Goal: Task Accomplishment & Management: Use online tool/utility

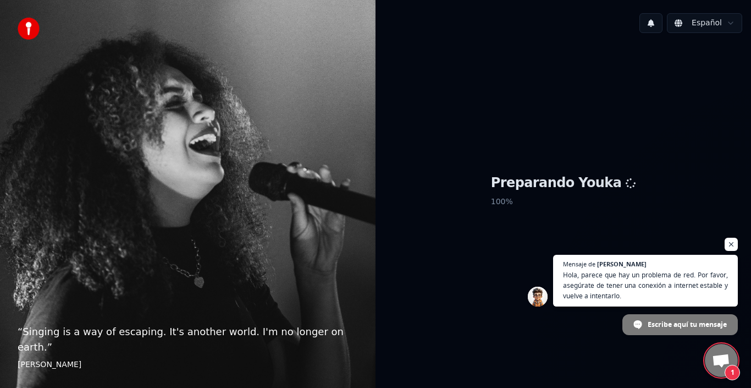
scroll to position [110, 0]
click at [733, 244] on span "Chat abierto" at bounding box center [732, 245] width 14 height 14
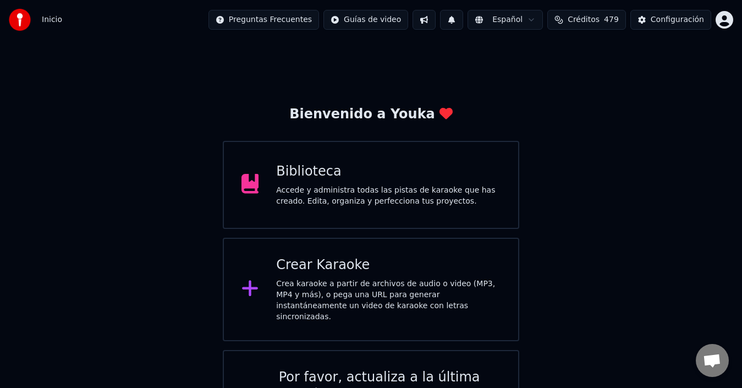
click at [371, 273] on div "Crear Karaoke" at bounding box center [388, 265] width 224 height 18
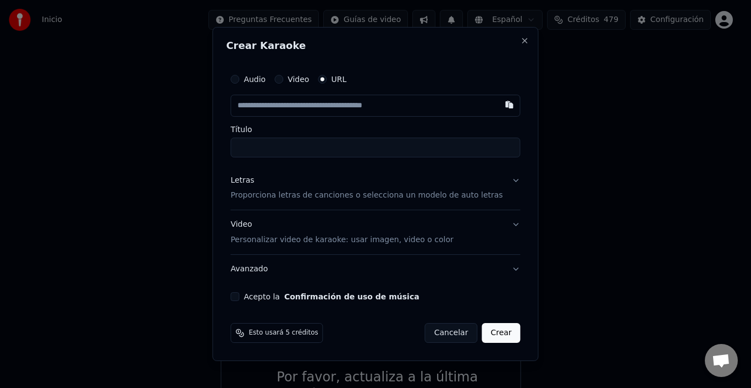
click at [296, 76] on div "Video" at bounding box center [291, 79] width 35 height 9
click at [283, 81] on button "Video" at bounding box center [278, 79] width 9 height 9
click at [281, 110] on div "Seleccionar archivo" at bounding box center [277, 106] width 93 height 20
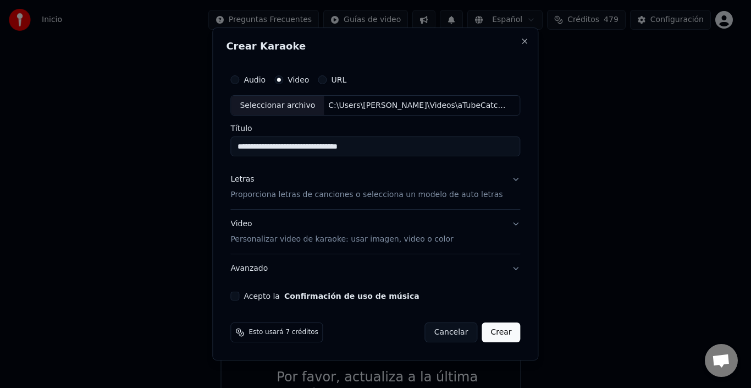
type input "**********"
click at [251, 198] on p "Proporciona letras de canciones o selecciona un modelo de auto letras" at bounding box center [366, 195] width 272 height 11
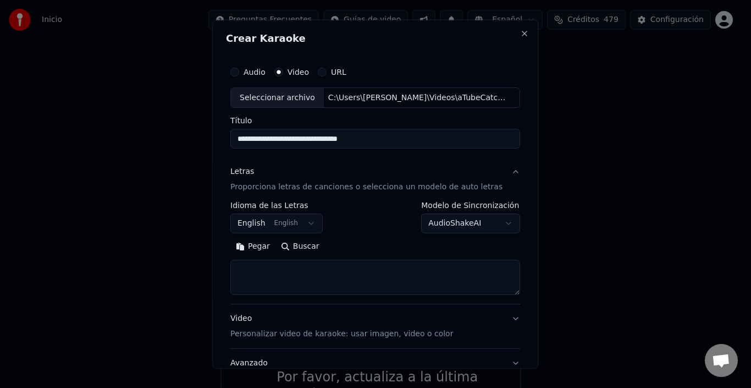
click at [266, 236] on div "**********" at bounding box center [375, 247] width 290 height 93
click at [269, 233] on button "English English" at bounding box center [276, 223] width 92 height 20
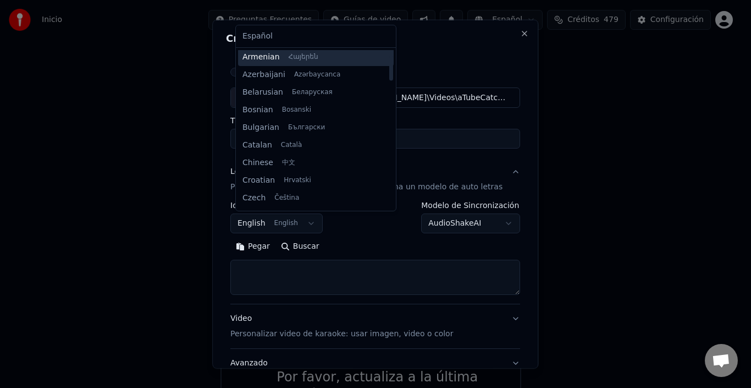
scroll to position [33, 0]
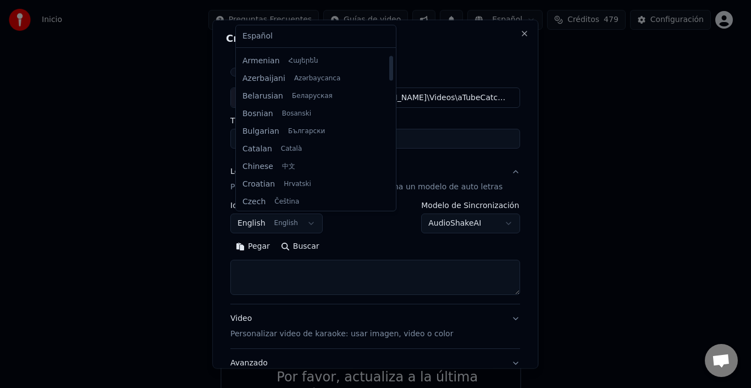
select select "**"
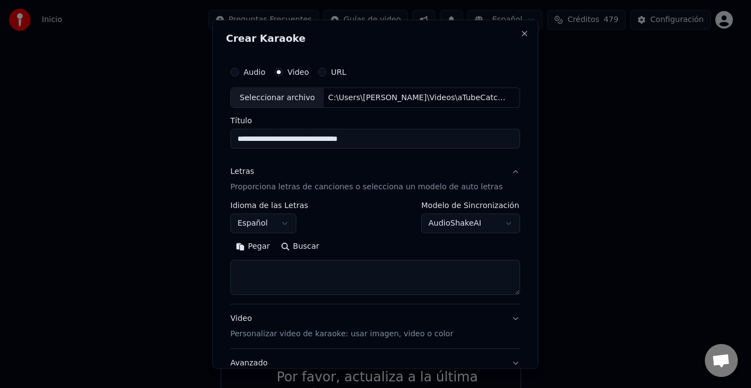
click at [292, 267] on textarea at bounding box center [375, 277] width 290 height 35
click at [266, 242] on button "Pegar" at bounding box center [252, 247] width 45 height 18
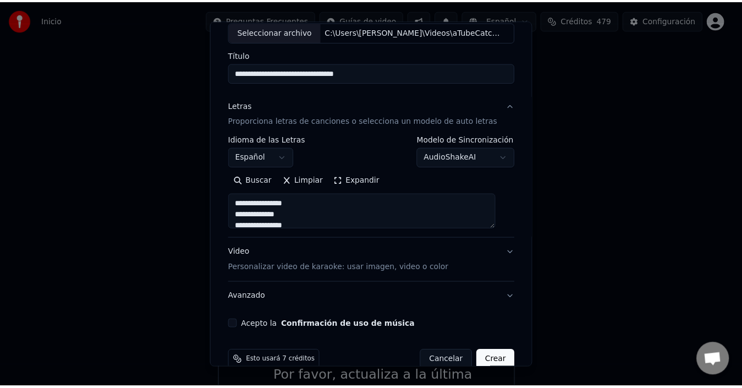
scroll to position [86, 0]
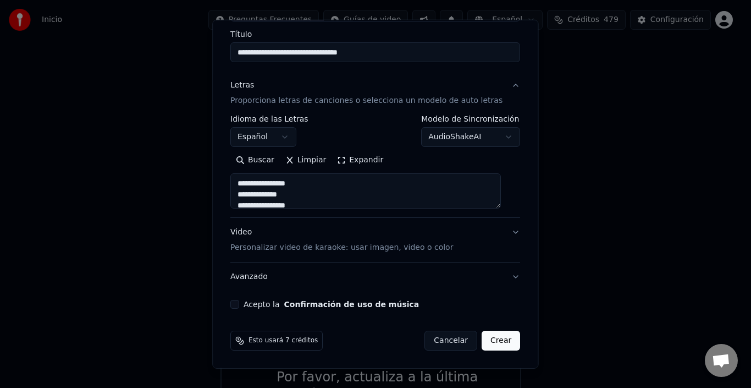
click at [239, 301] on button "Acepto la Confirmación de uso de música" at bounding box center [234, 304] width 9 height 9
click at [483, 341] on button "Crear" at bounding box center [501, 340] width 38 height 20
type textarea "**********"
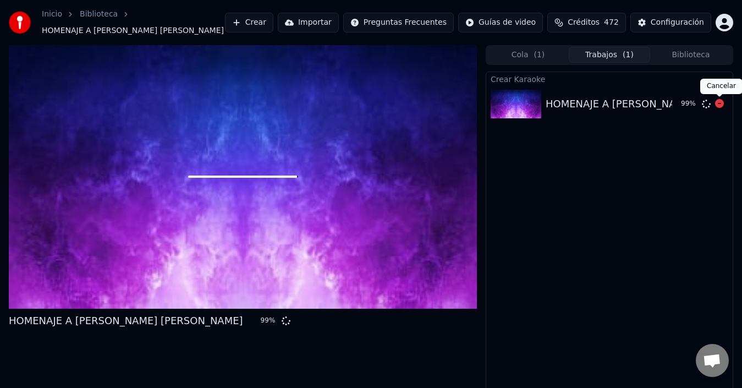
click at [720, 105] on icon at bounding box center [719, 103] width 9 height 9
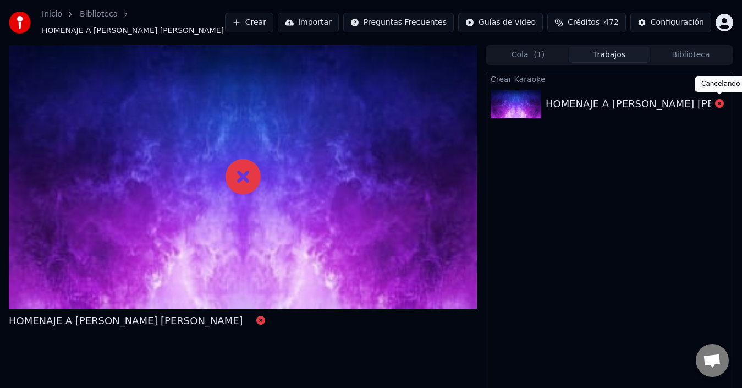
click at [716, 104] on icon at bounding box center [719, 103] width 9 height 9
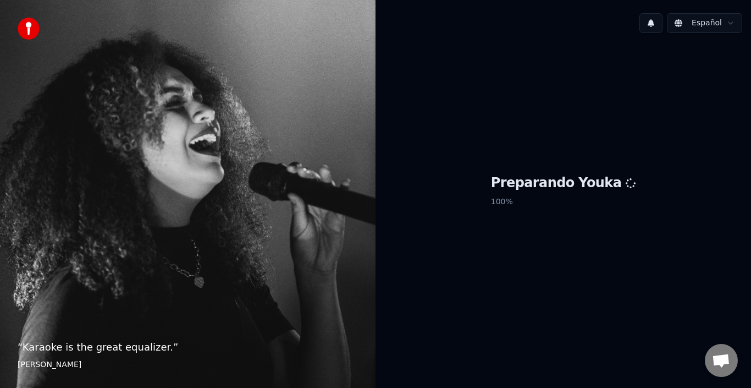
scroll to position [110, 0]
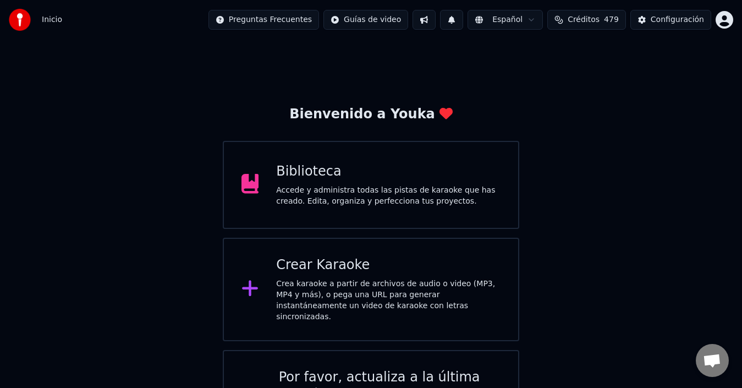
click at [302, 278] on div "Crea karaoke a partir de archivos de audio o video (MP3, MP4 y más), o pega una…" at bounding box center [388, 300] width 224 height 44
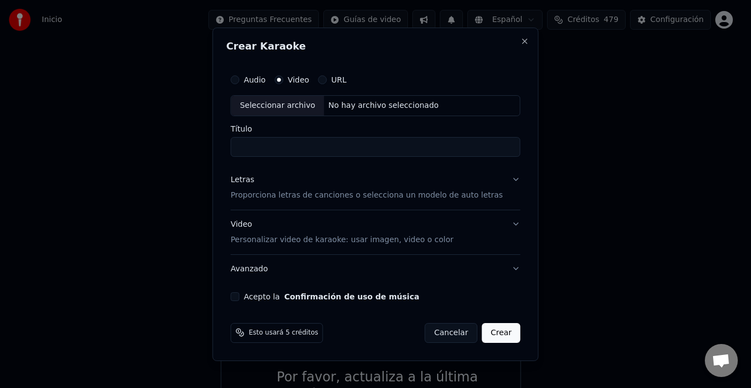
click at [303, 100] on div "Seleccionar archivo" at bounding box center [277, 106] width 93 height 20
click at [269, 193] on p "Proporciona letras de canciones o selecciona un modelo de auto letras" at bounding box center [366, 195] width 272 height 11
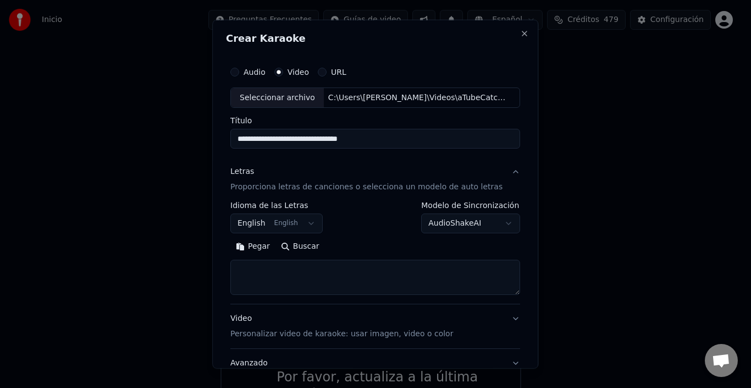
type input "**********"
click at [255, 249] on button "Pegar" at bounding box center [252, 247] width 45 height 18
click at [276, 224] on button "English English" at bounding box center [276, 223] width 92 height 20
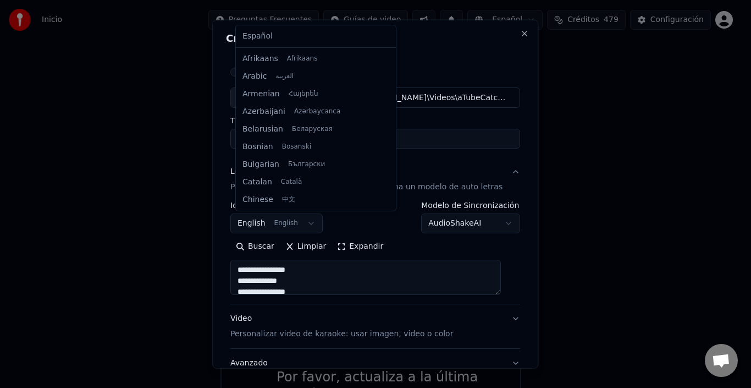
scroll to position [88, 0]
type textarea "**********"
click at [279, 46] on div "Español Afrikaans Afrikaans Arabic العربية Armenian Հայերեն Azerbaijani Azərbay…" at bounding box center [316, 117] width 160 height 185
select select "**"
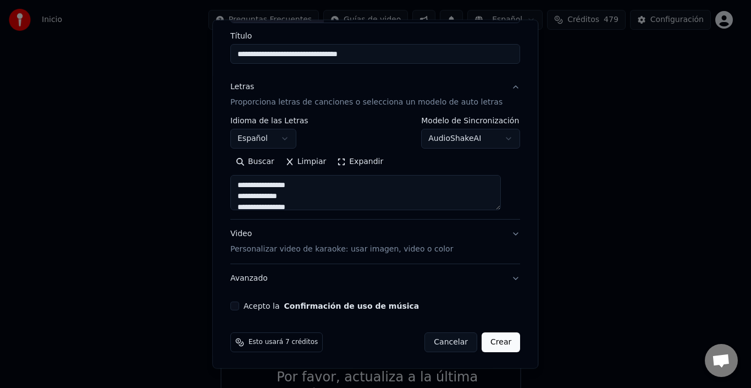
scroll to position [86, 0]
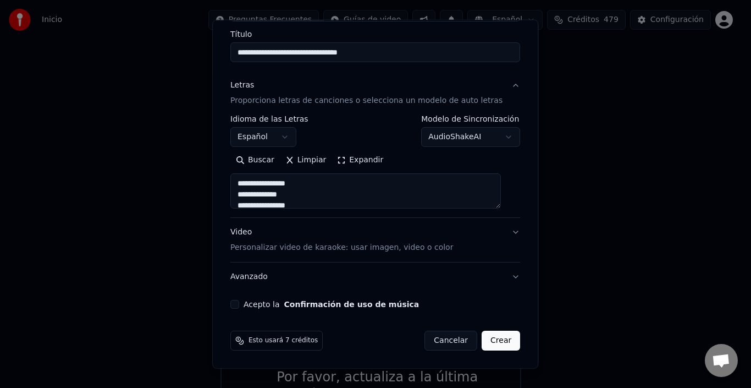
click at [239, 304] on button "Acepto la Confirmación de uso de música" at bounding box center [234, 304] width 9 height 9
click at [500, 337] on button "Crear" at bounding box center [501, 340] width 38 height 20
type textarea "**********"
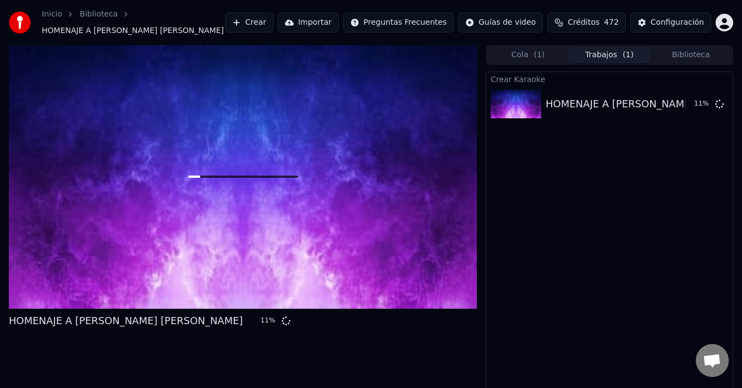
click at [249, 21] on button "Crear" at bounding box center [249, 23] width 48 height 20
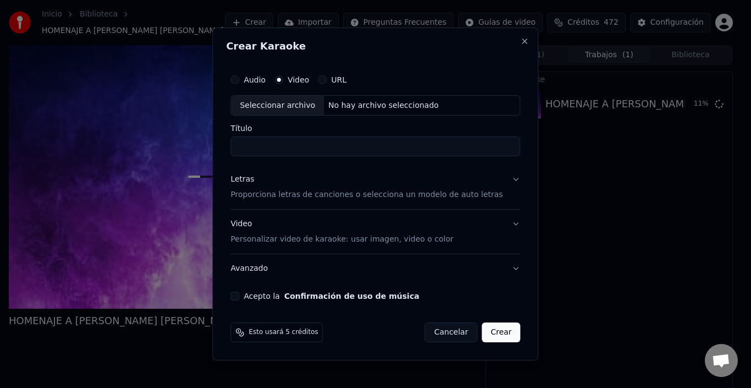
click at [281, 102] on div "Seleccionar archivo" at bounding box center [277, 106] width 93 height 20
click at [264, 196] on p "Proporciona letras de canciones o selecciona un modelo de auto letras" at bounding box center [366, 195] width 272 height 11
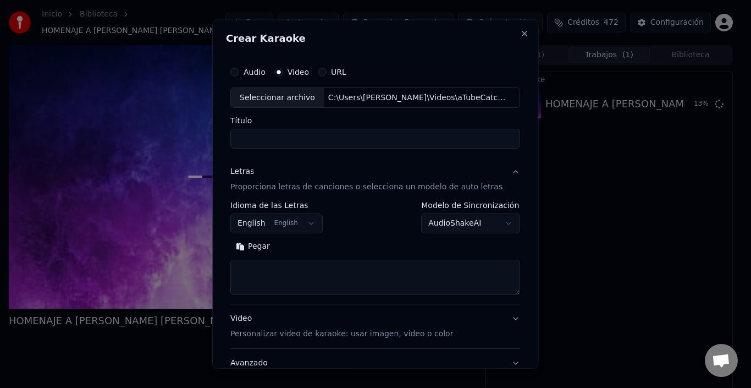
type input "**********"
click at [286, 226] on button "English English" at bounding box center [276, 223] width 92 height 20
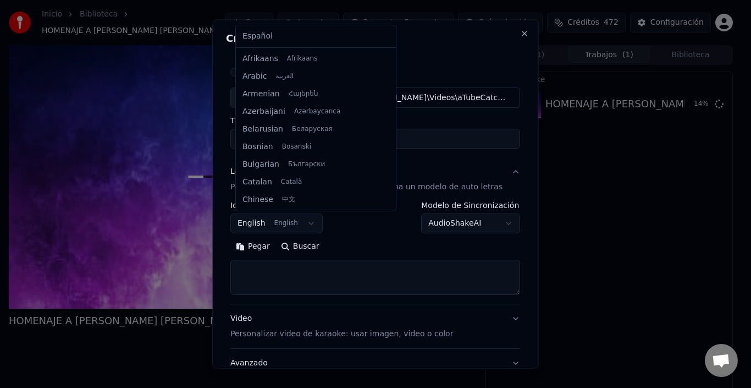
scroll to position [88, 0]
select select "**"
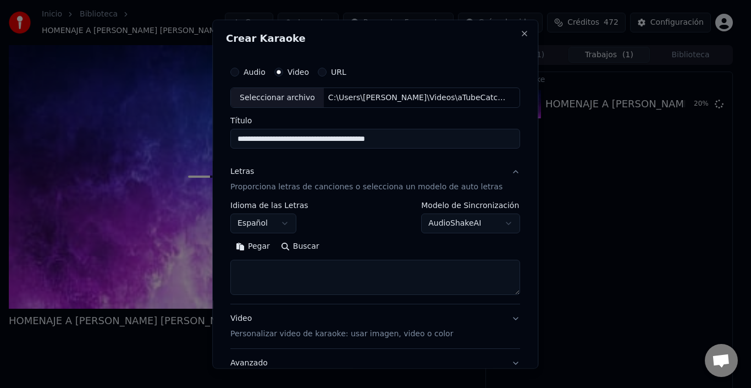
select select
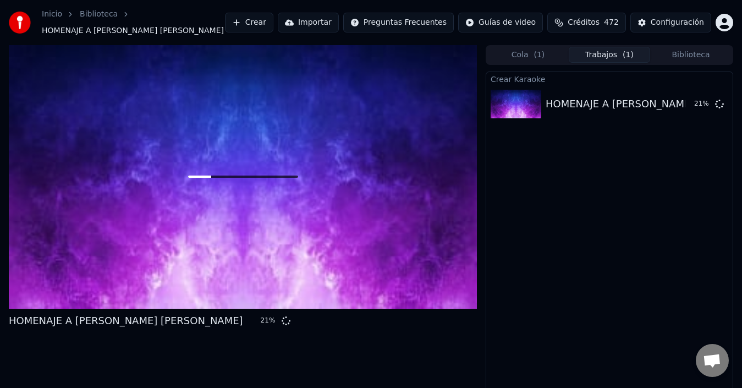
click at [691, 58] on button "Biblioteca" at bounding box center [690, 55] width 81 height 16
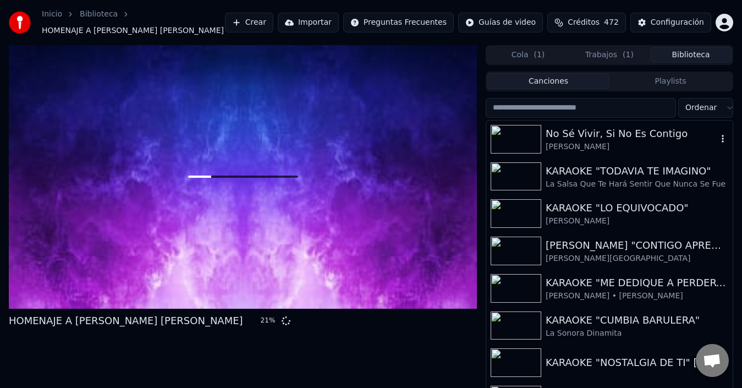
click at [585, 141] on div "[PERSON_NAME]" at bounding box center [631, 146] width 172 height 11
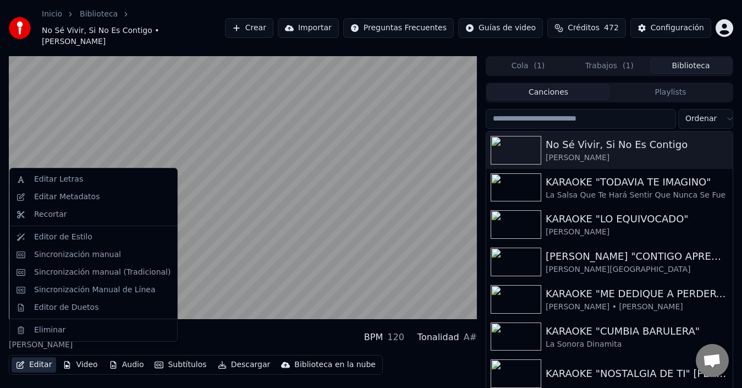
click at [48, 357] on button "Editar" at bounding box center [34, 364] width 45 height 15
click at [60, 180] on div "Editar Letras" at bounding box center [58, 179] width 49 height 11
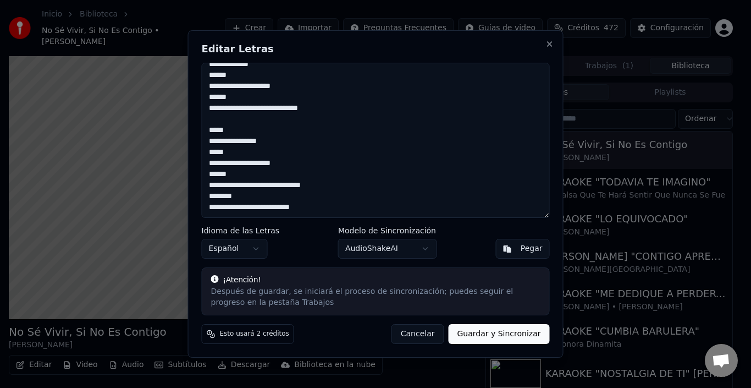
scroll to position [349, 0]
click at [433, 340] on button "Cancelar" at bounding box center [417, 334] width 53 height 20
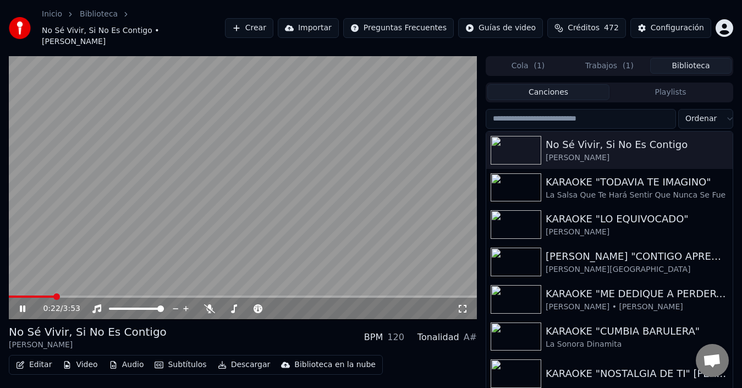
click at [249, 222] on video at bounding box center [243, 187] width 468 height 263
click at [610, 58] on button "Trabajos ( 1 )" at bounding box center [608, 66] width 81 height 16
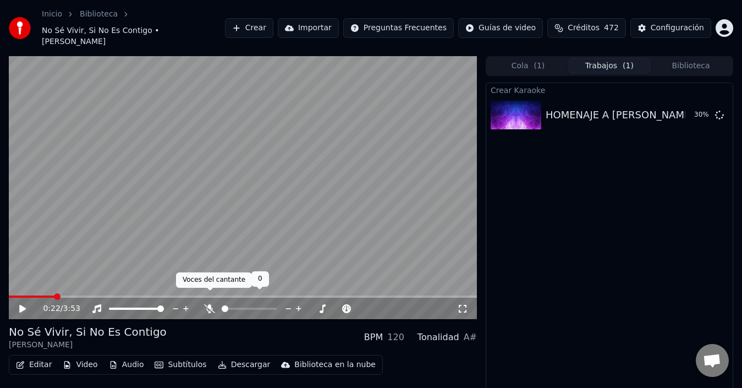
click at [210, 304] on icon at bounding box center [209, 308] width 11 height 9
click at [252, 194] on video at bounding box center [243, 187] width 468 height 263
click at [38, 357] on button "Editar" at bounding box center [34, 364] width 45 height 15
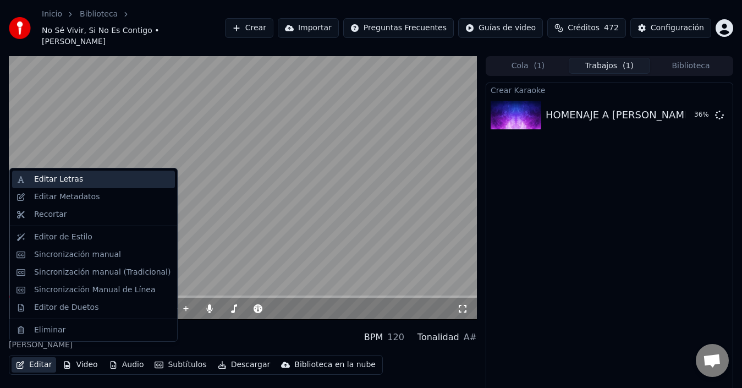
click at [51, 181] on div "Editar Letras" at bounding box center [58, 179] width 49 height 11
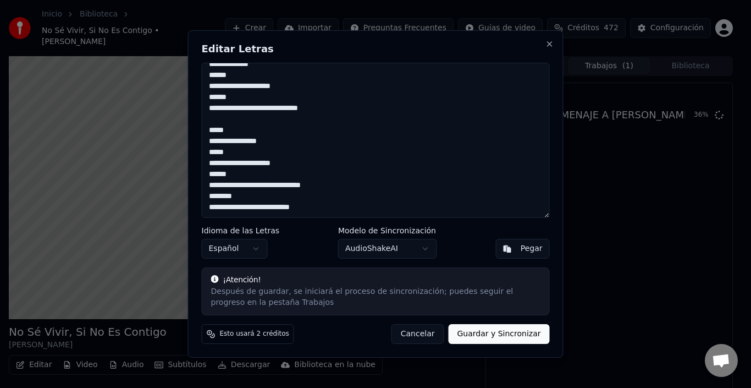
drag, startPoint x: 210, startPoint y: 67, endPoint x: 302, endPoint y: 362, distance: 309.4
click at [302, 362] on body "Inicio Biblioteca No Sé Vivir, Si No Es Contigo • [PERSON_NAME] Crear Importar …" at bounding box center [371, 194] width 742 height 388
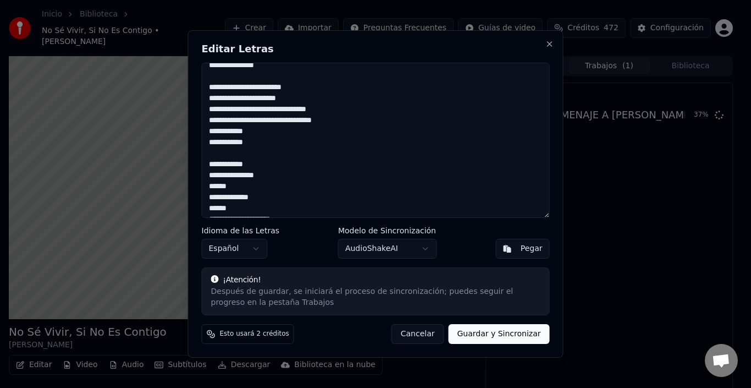
scroll to position [0, 0]
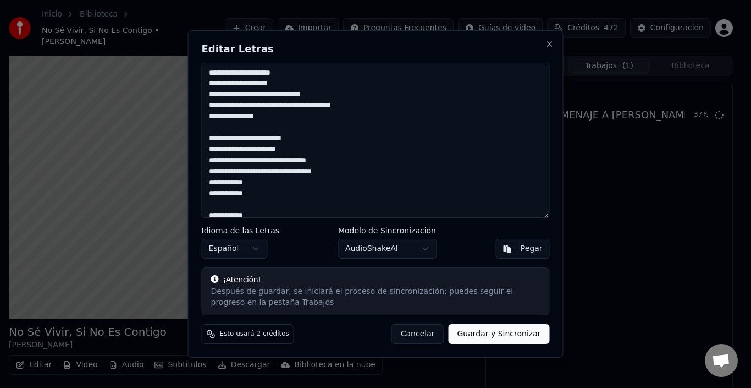
drag, startPoint x: 350, startPoint y: 198, endPoint x: 81, endPoint y: 13, distance: 326.1
click at [81, 13] on body "Inicio Biblioteca No Sé Vivir, Si No Es Contigo • [PERSON_NAME] Crear Importar …" at bounding box center [371, 194] width 742 height 388
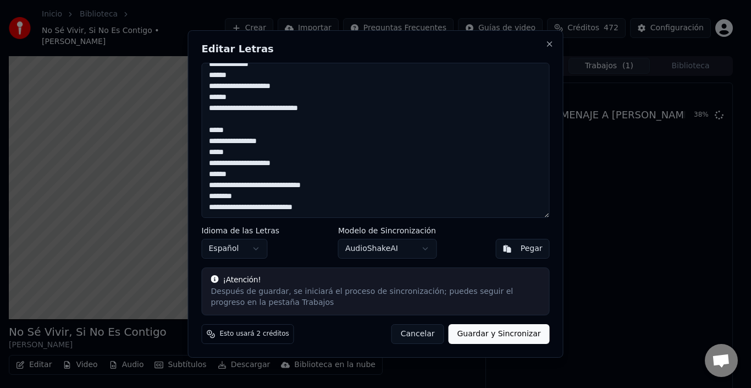
click at [488, 328] on button "Guardar y Sincronizar" at bounding box center [498, 334] width 101 height 20
type textarea "**********"
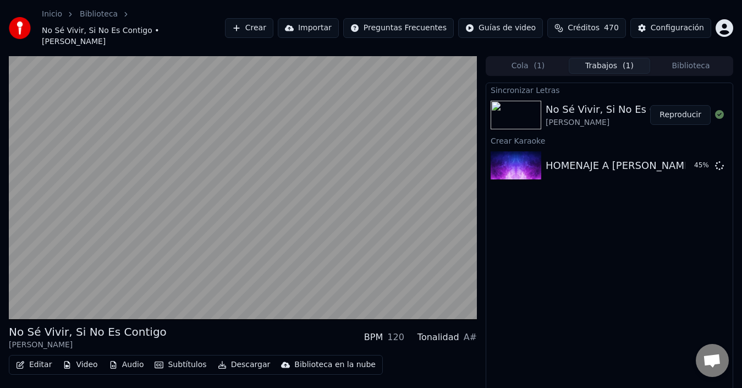
click at [682, 108] on button "Reproducir" at bounding box center [680, 115] width 60 height 20
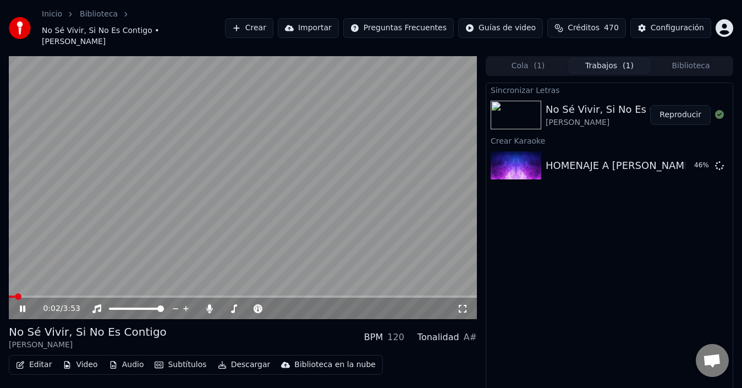
click at [249, 256] on video at bounding box center [243, 187] width 468 height 263
click at [35, 357] on button "Editar" at bounding box center [34, 364] width 45 height 15
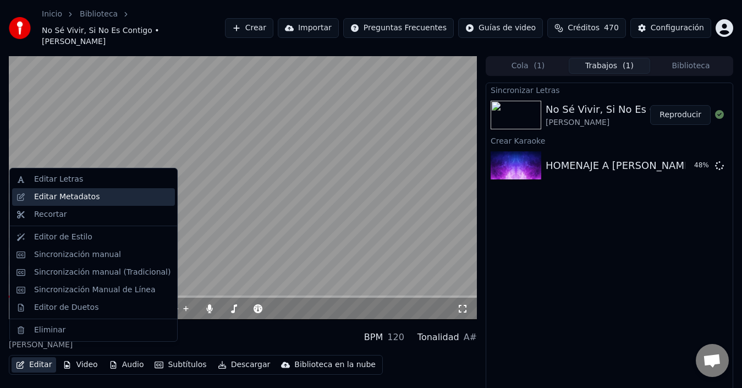
click at [66, 202] on div "Editar Metadatos" at bounding box center [93, 197] width 163 height 18
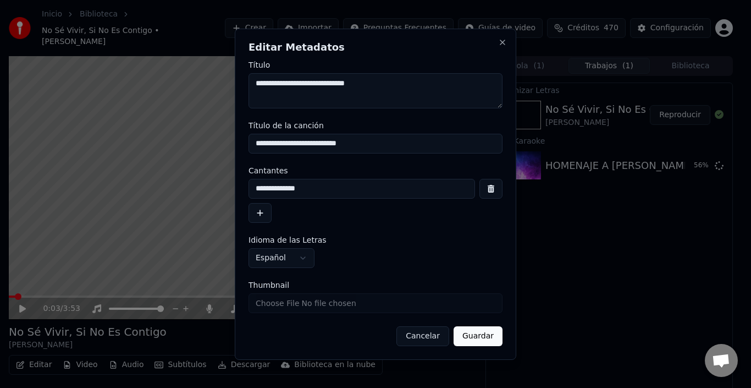
type textarea "**********"
drag, startPoint x: 372, startPoint y: 144, endPoint x: 56, endPoint y: 149, distance: 315.6
click at [56, 149] on body "Inicio Biblioteca No Sé Vivir, Si No Es Contigo • [PERSON_NAME] Crear Importar …" at bounding box center [371, 194] width 742 height 388
click at [474, 337] on button "Guardar" at bounding box center [478, 336] width 49 height 20
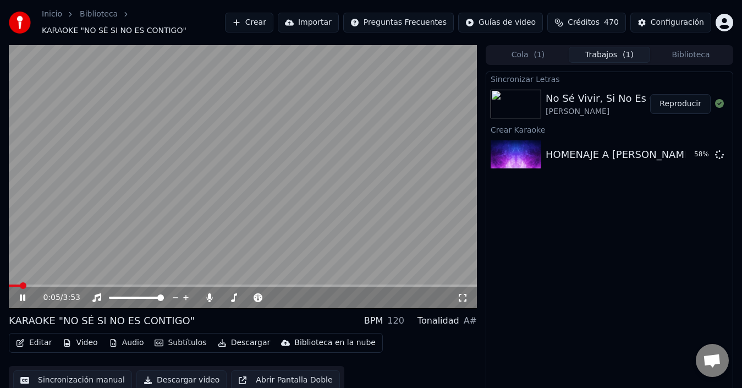
click at [386, 164] on video at bounding box center [243, 176] width 468 height 263
click at [692, 157] on button "Reproducir" at bounding box center [680, 155] width 60 height 20
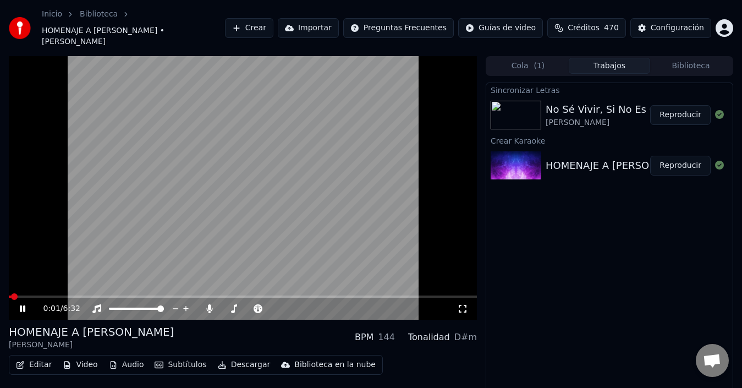
click at [143, 357] on button "Audio" at bounding box center [126, 364] width 44 height 15
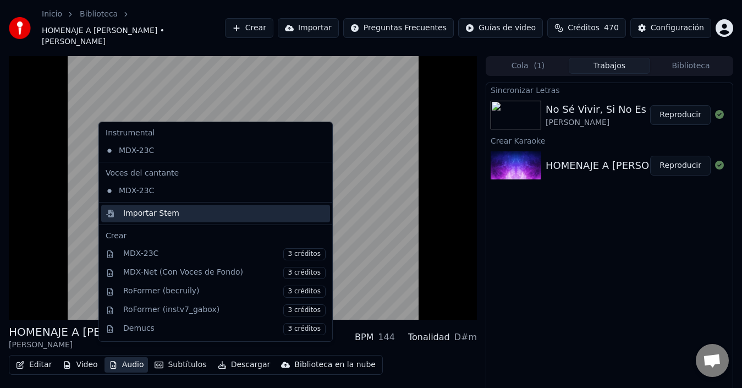
click at [147, 217] on div "Importar Stem" at bounding box center [151, 213] width 56 height 11
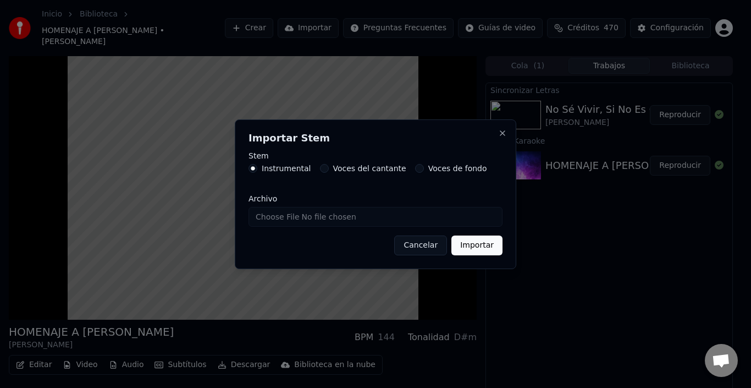
click at [279, 208] on input "Archivo" at bounding box center [376, 217] width 254 height 20
click at [286, 216] on input "Archivo" at bounding box center [376, 217] width 254 height 20
type input "**********"
click at [476, 246] on button "Importar" at bounding box center [476, 245] width 51 height 20
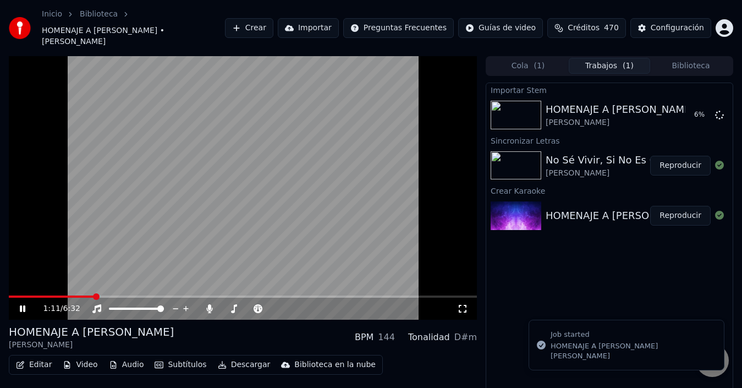
click at [292, 163] on video at bounding box center [243, 187] width 468 height 263
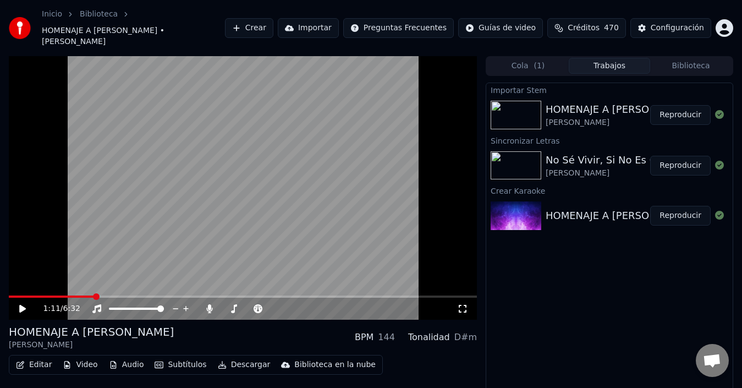
click at [694, 105] on button "Reproducir" at bounding box center [680, 115] width 60 height 20
click at [9, 293] on span at bounding box center [12, 296] width 7 height 7
click at [71, 293] on span at bounding box center [67, 296] width 7 height 7
click at [233, 216] on video at bounding box center [243, 187] width 468 height 263
click at [180, 357] on button "Subtítulos" at bounding box center [180, 364] width 60 height 15
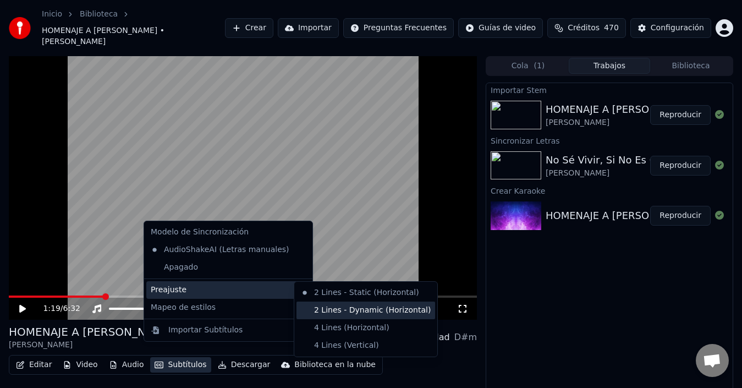
click at [318, 303] on div "2 Lines - Dynamic (Horizontal)" at bounding box center [365, 310] width 139 height 18
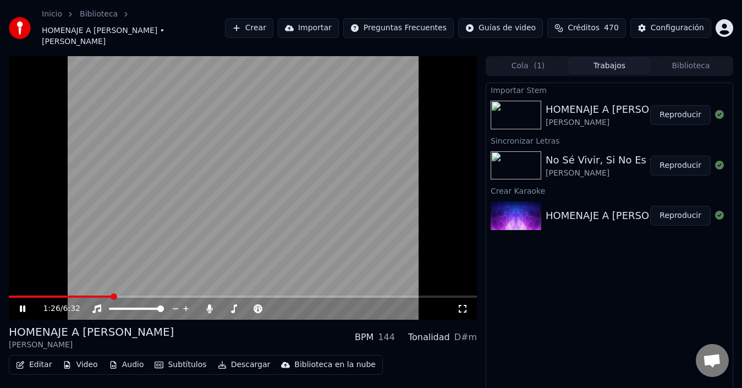
click at [203, 202] on video at bounding box center [243, 187] width 468 height 263
